Goal: Find specific page/section: Find specific page/section

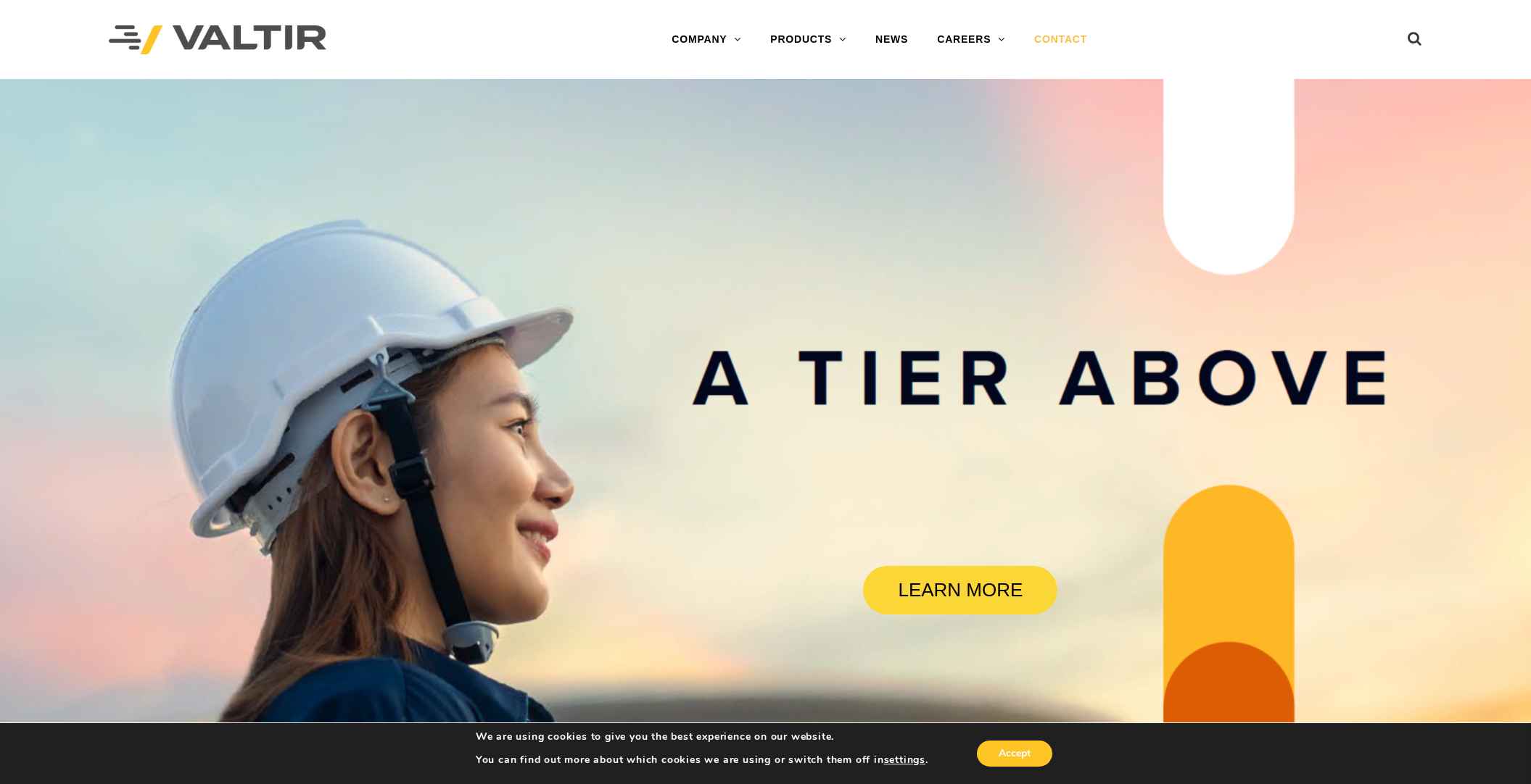
click at [1062, 47] on link "CONTACT" at bounding box center [1061, 40] width 82 height 29
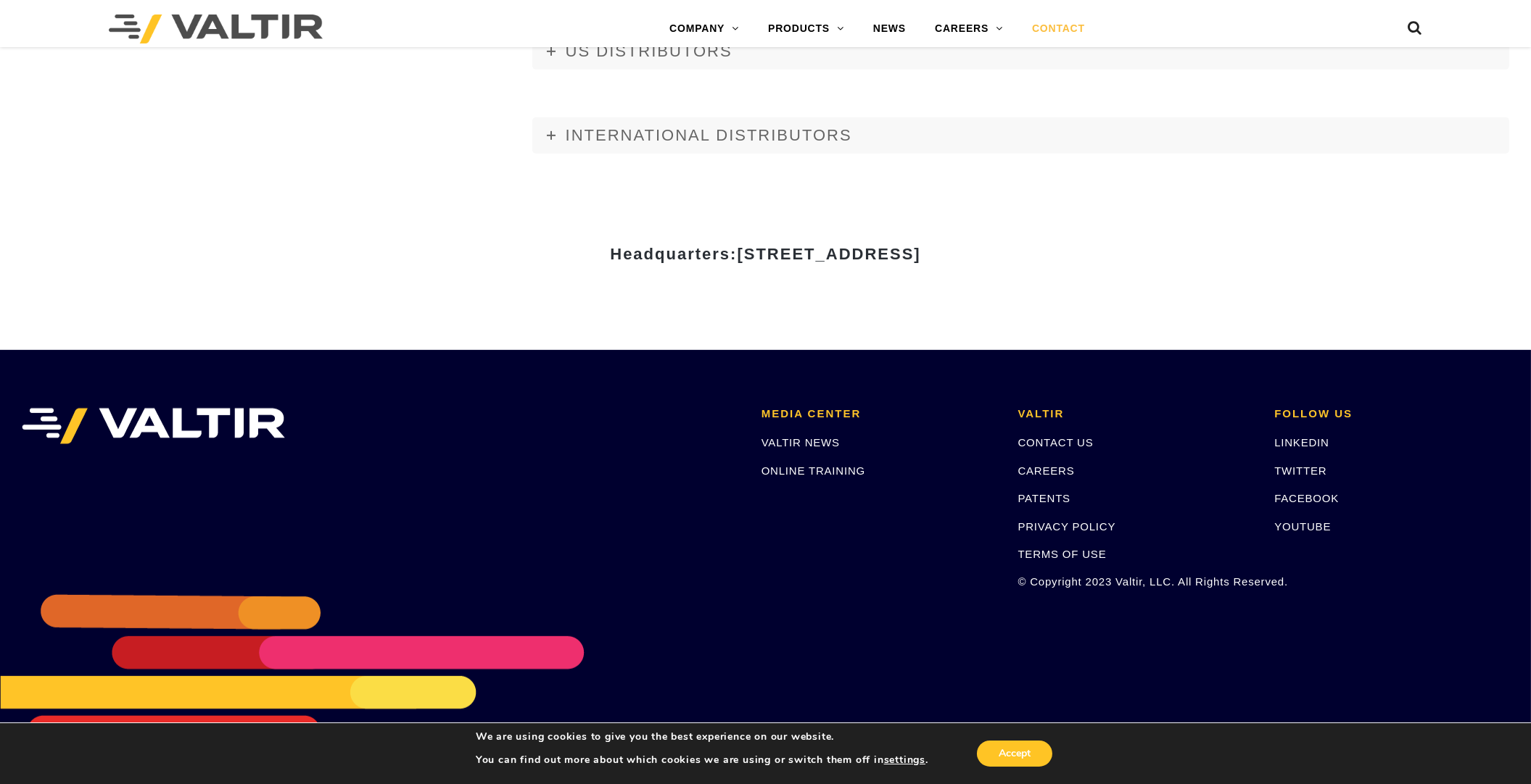
scroll to position [1673, 0]
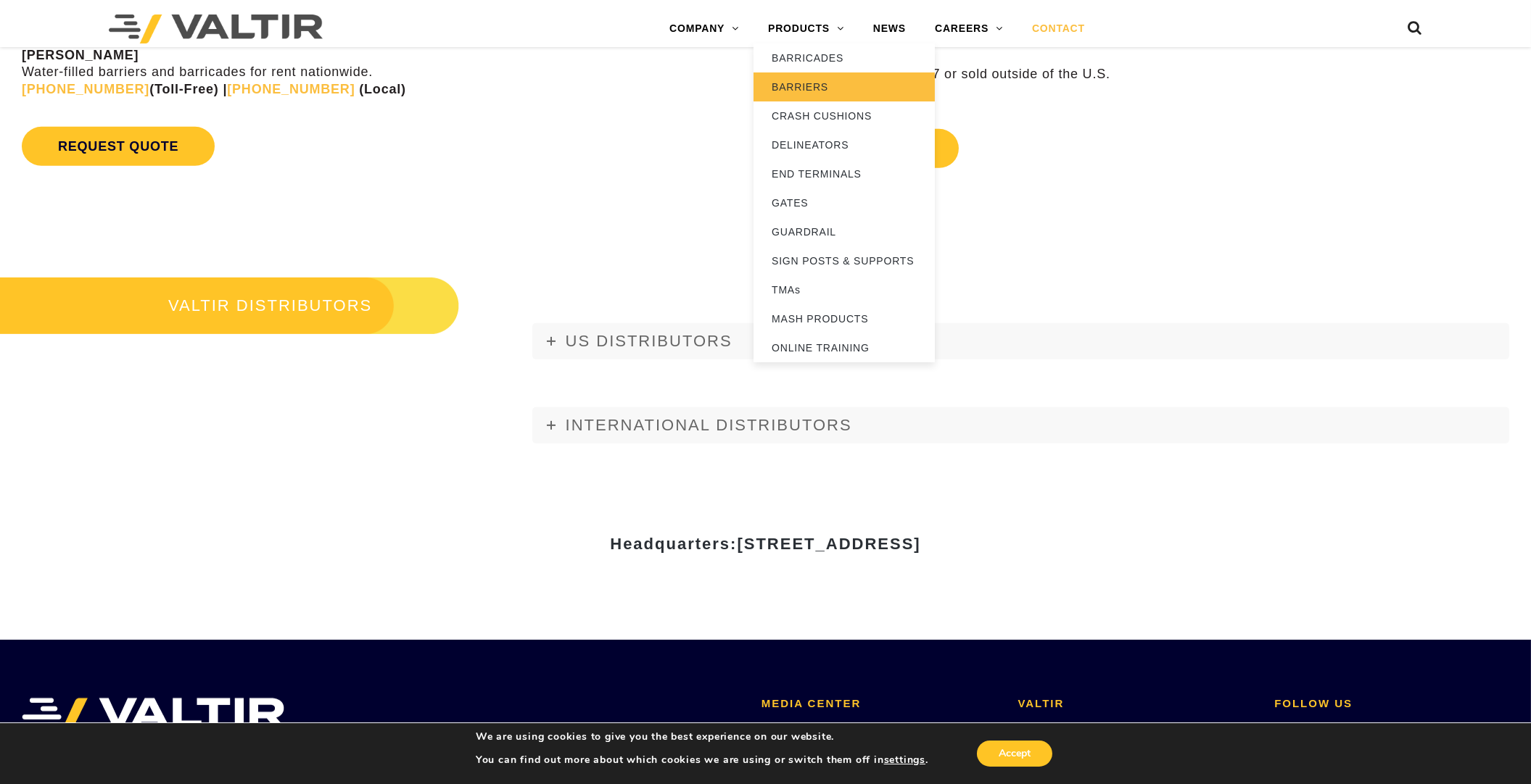
click at [812, 91] on link "BARRIERS" at bounding box center [844, 86] width 181 height 29
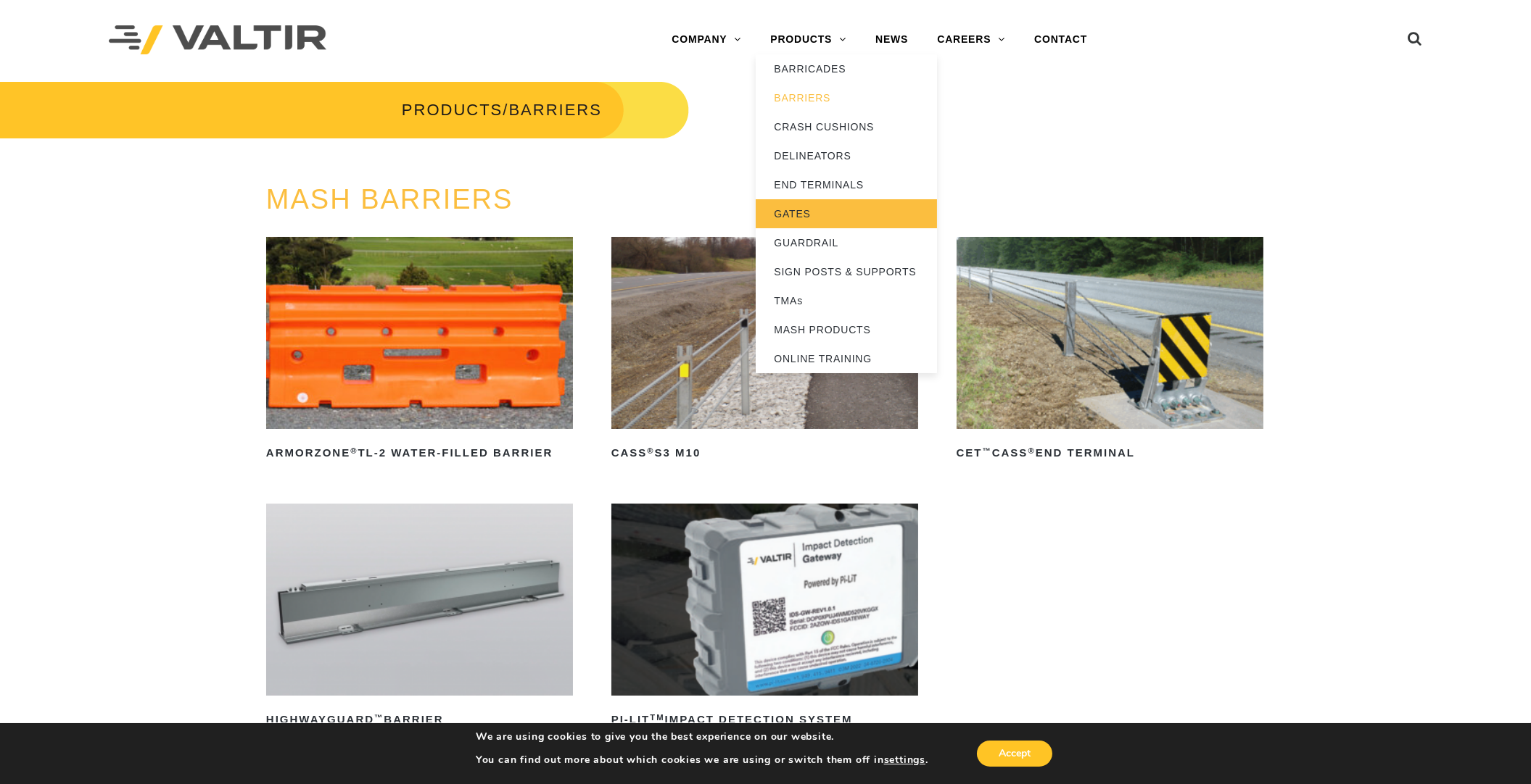
click at [828, 213] on link "GATES" at bounding box center [846, 213] width 181 height 29
